Goal: Information Seeking & Learning: Learn about a topic

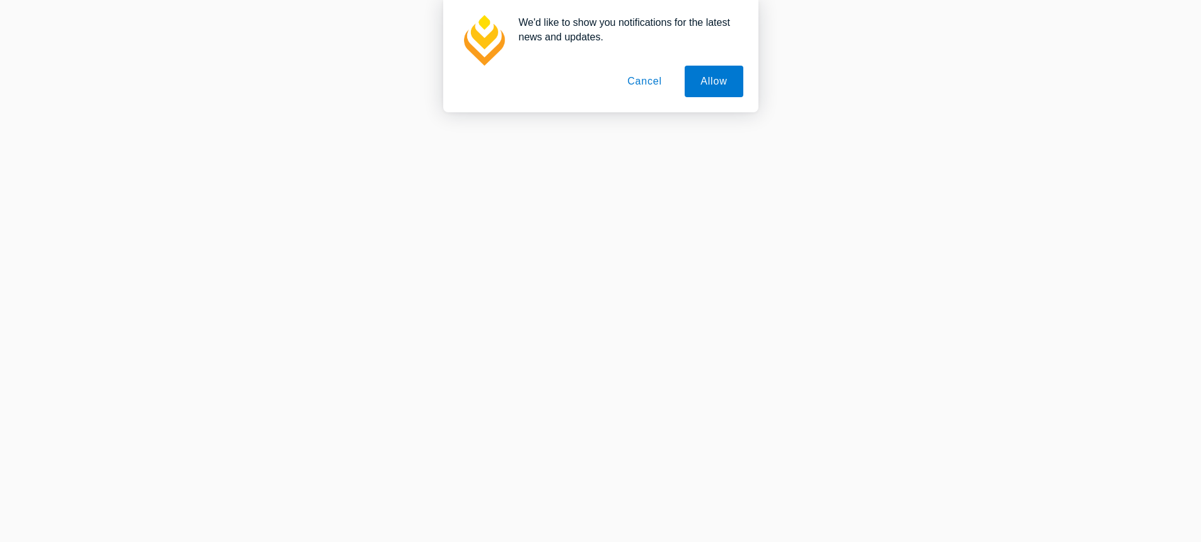
click at [636, 76] on button "Cancel" at bounding box center [645, 82] width 66 height 32
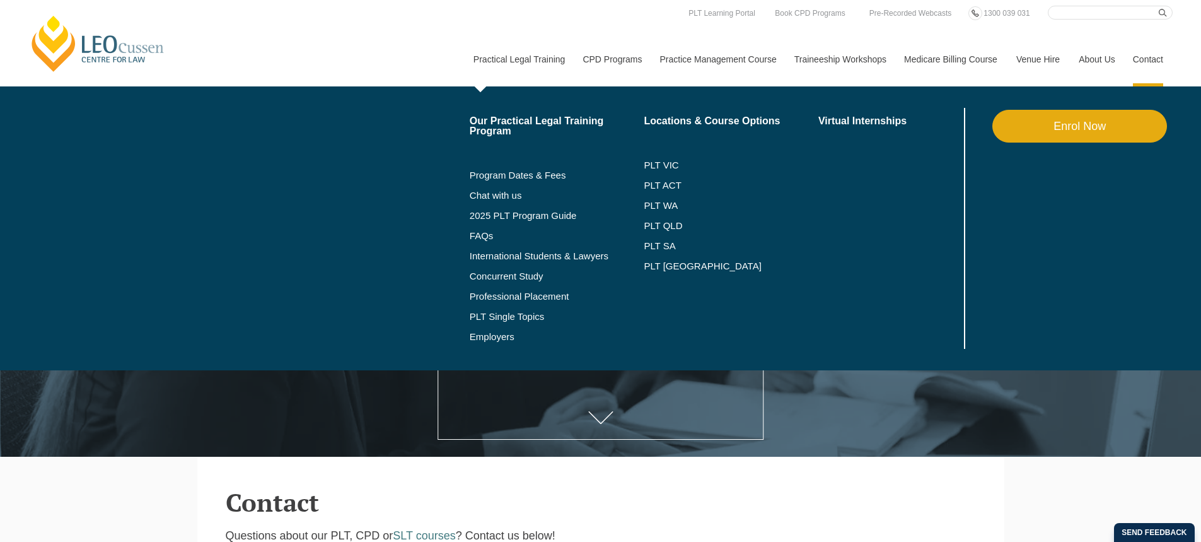
click at [533, 60] on link "Practical Legal Training" at bounding box center [519, 59] width 110 height 54
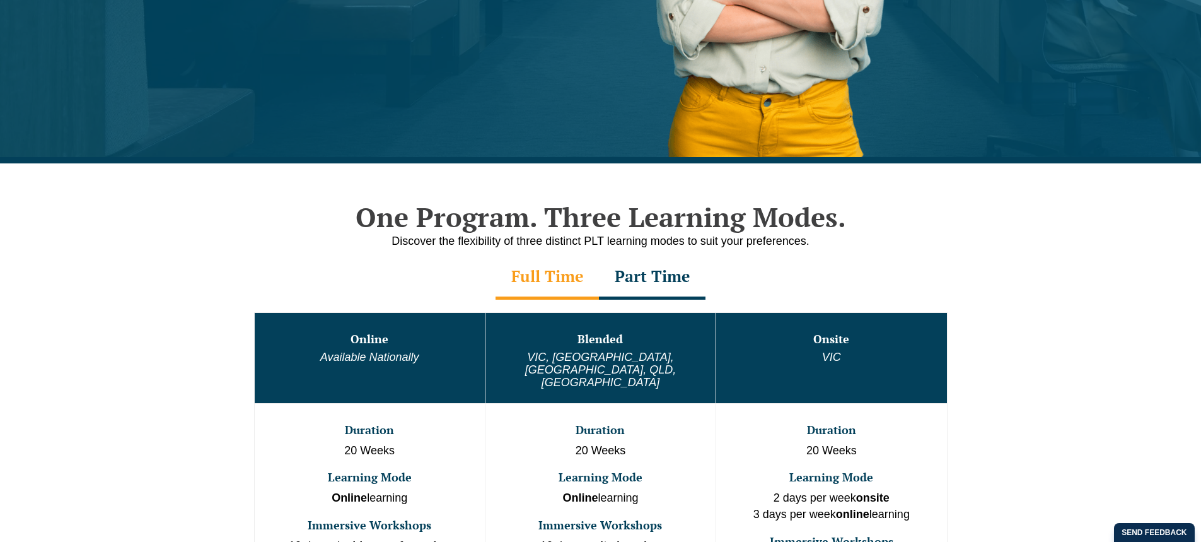
scroll to position [694, 0]
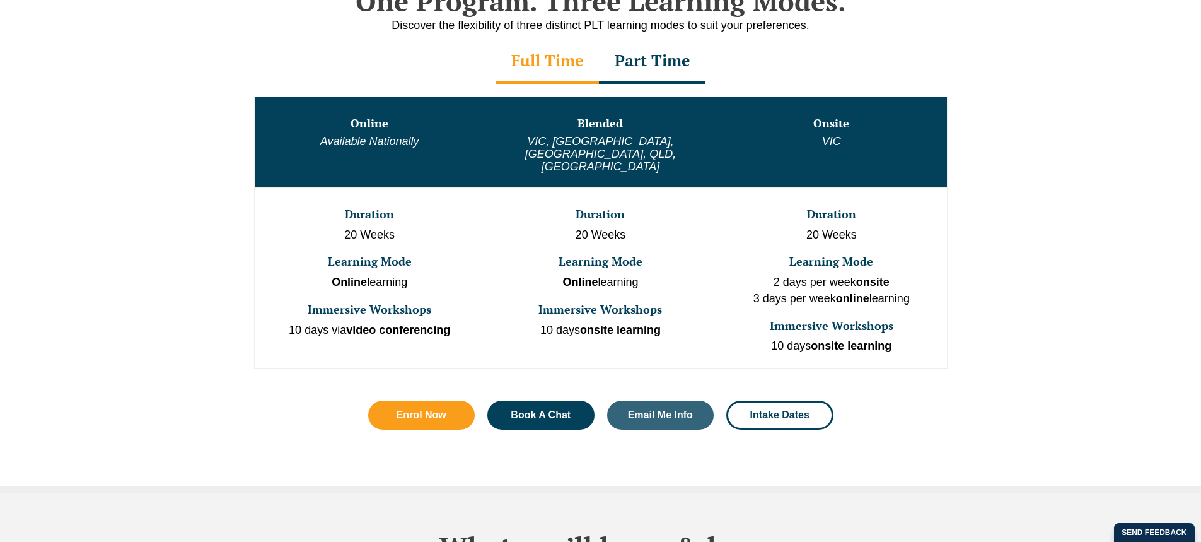
click at [1134, 530] on div "Send feedback" at bounding box center [1154, 532] width 81 height 19
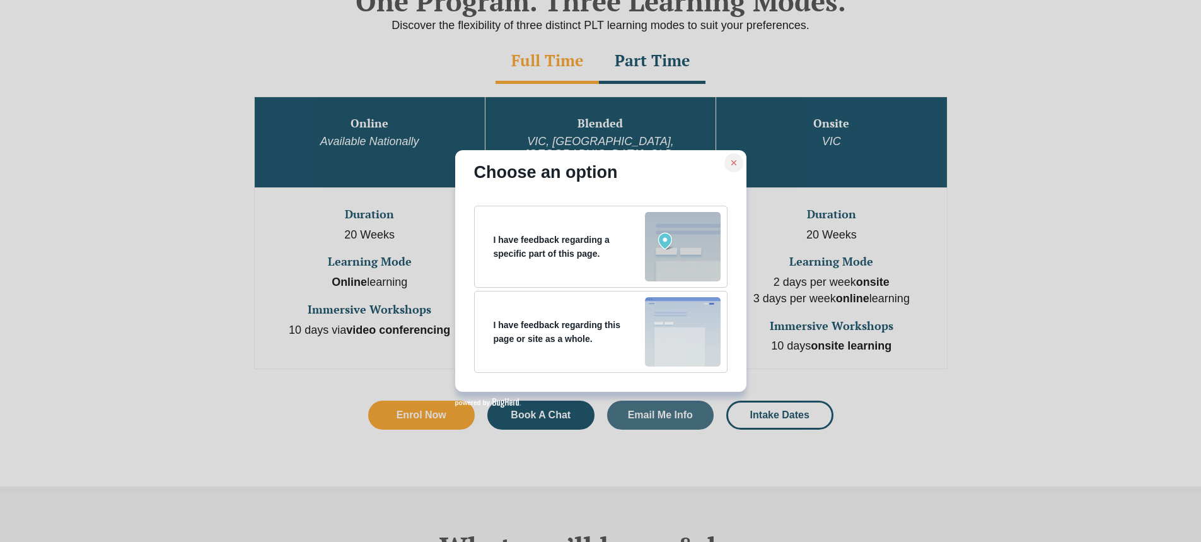
click at [915, 278] on div "Choose an option I have feedback regarding a specific part of this page. I have…" at bounding box center [600, 271] width 1201 height 542
click at [733, 164] on icon at bounding box center [733, 162] width 9 height 9
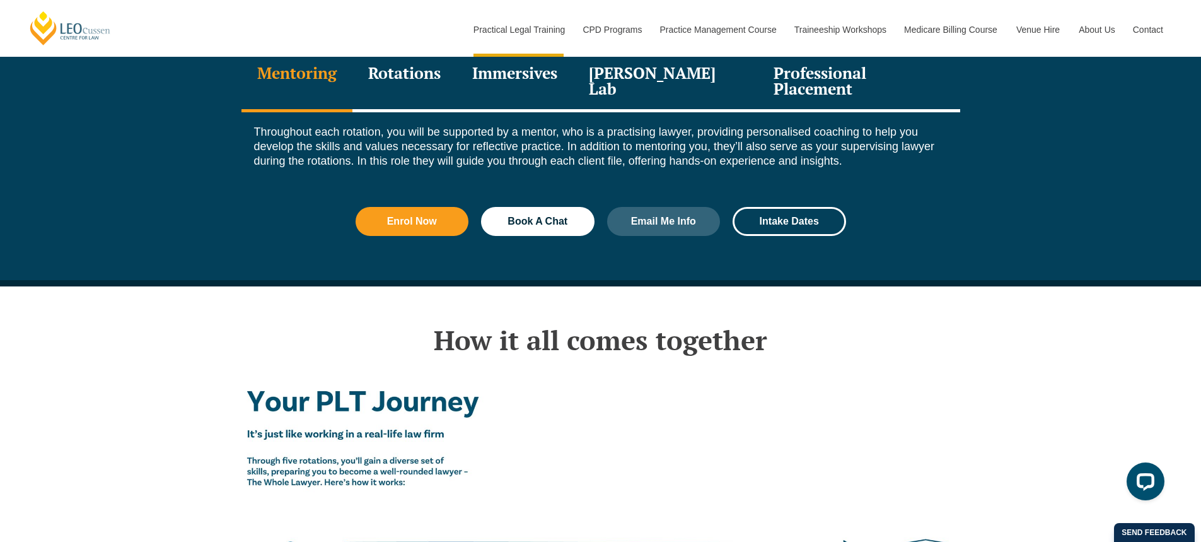
scroll to position [1828, 0]
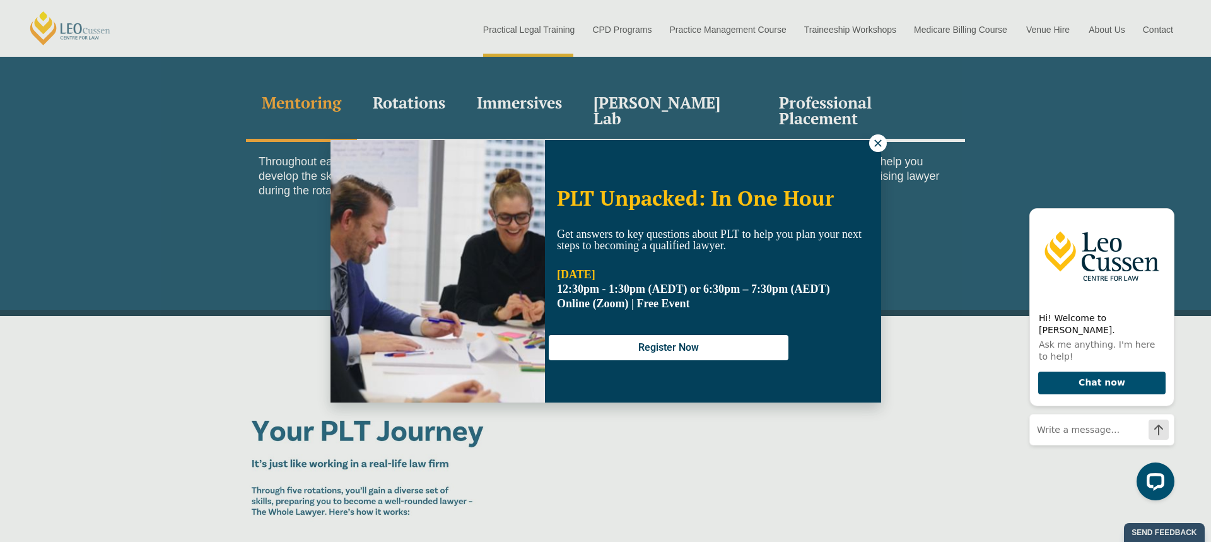
click at [878, 142] on icon at bounding box center [877, 142] width 7 height 7
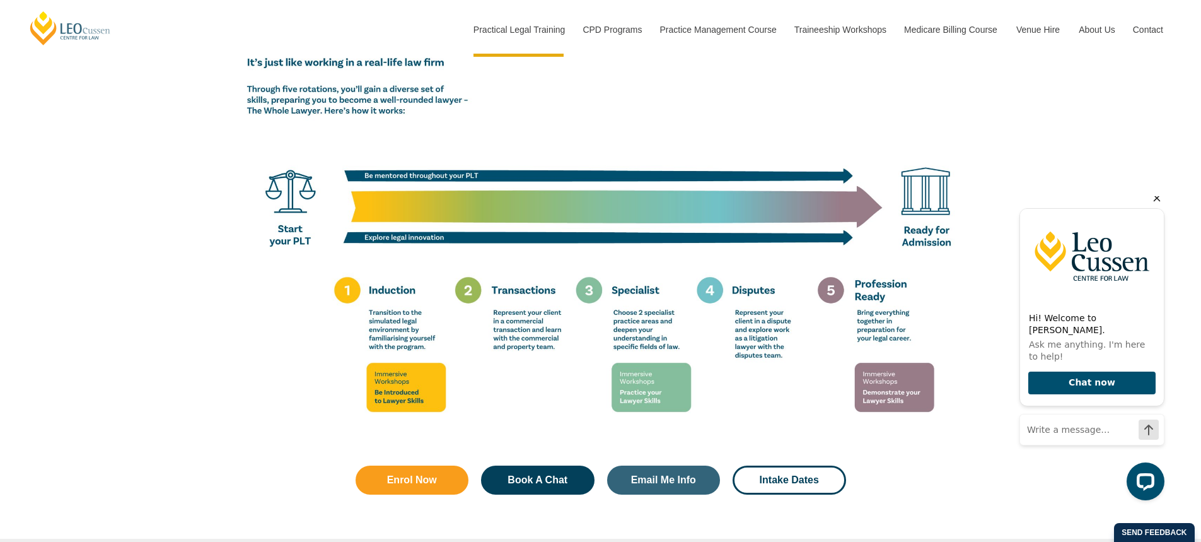
scroll to position [2207, 0]
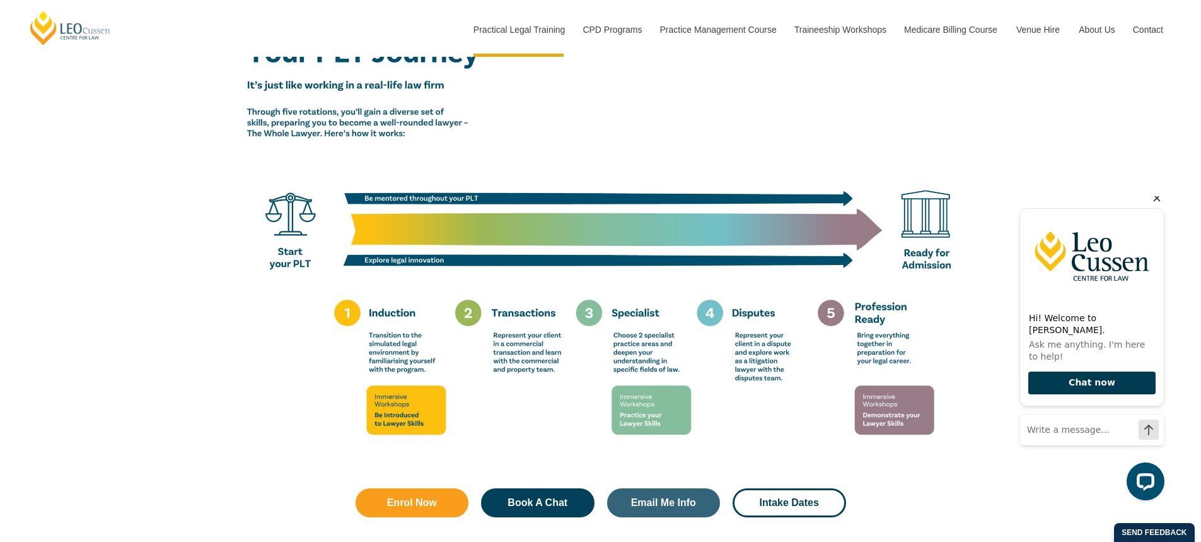
click at [1070, 385] on button "Chat now" at bounding box center [1091, 382] width 127 height 23
